Goal: Navigation & Orientation: Go to known website

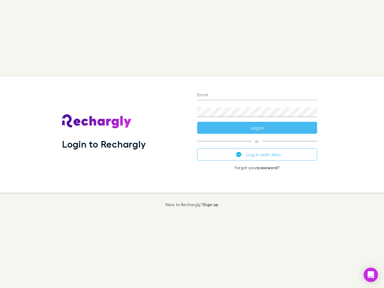
click at [192, 144] on div "Login to Rechargly" at bounding box center [124, 134] width 135 height 116
click at [257, 95] on input "Email" at bounding box center [257, 96] width 120 height 10
click at [257, 128] on form "Email Password Log in" at bounding box center [257, 110] width 120 height 48
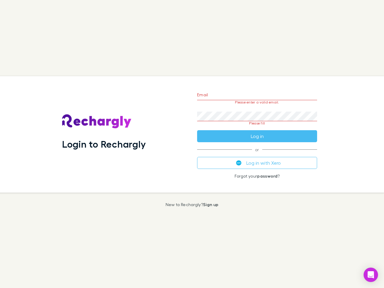
click at [257, 155] on div "Email Please enter a valid email. Password Please fill Log in or Log in with Xe…" at bounding box center [257, 134] width 130 height 116
click at [371, 275] on icon "Open Intercom Messenger" at bounding box center [371, 274] width 6 height 7
